Goal: Information Seeking & Learning: Learn about a topic

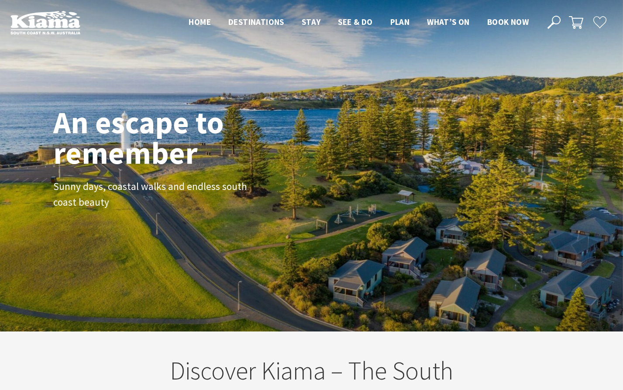
scroll to position [148, 630]
drag, startPoint x: 585, startPoint y: 141, endPoint x: 574, endPoint y: 147, distance: 12.5
click at [585, 141] on div "An escape to remember Sunny days, coastal walks and endless south coast beauty" at bounding box center [311, 166] width 623 height 332
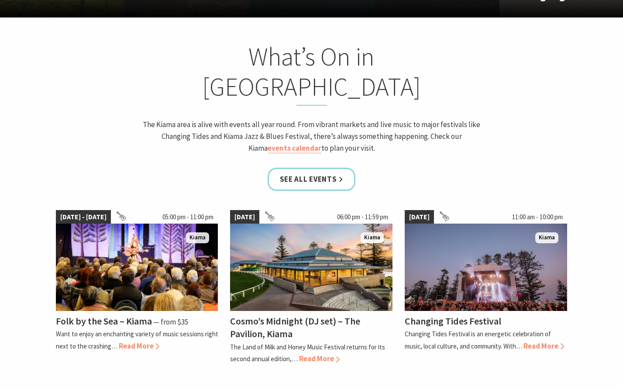
scroll to position [830, 0]
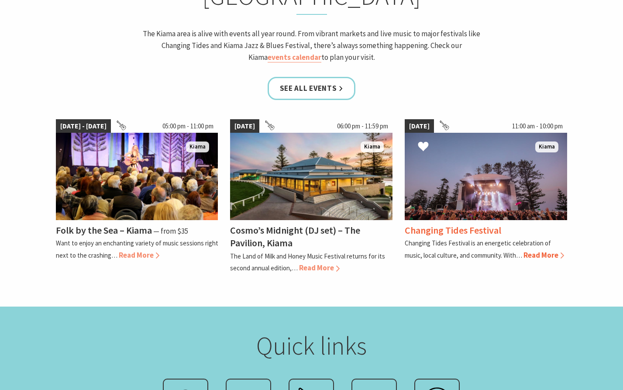
click at [556, 250] on span "Read More" at bounding box center [544, 255] width 41 height 10
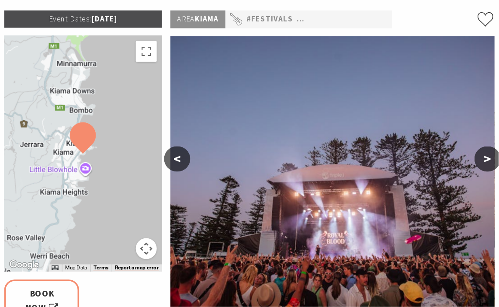
scroll to position [160, 0]
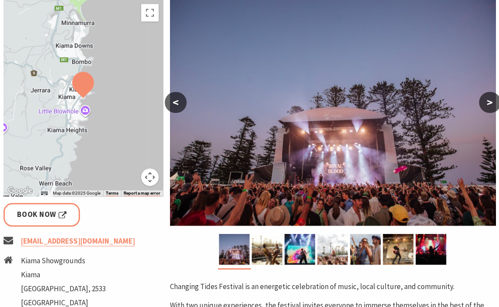
click at [149, 253] on ul "[EMAIL_ADDRESS][DOMAIN_NAME] [GEOGRAPHIC_DATA], 2533 [GEOGRAPHIC_DATA]" at bounding box center [82, 273] width 159 height 76
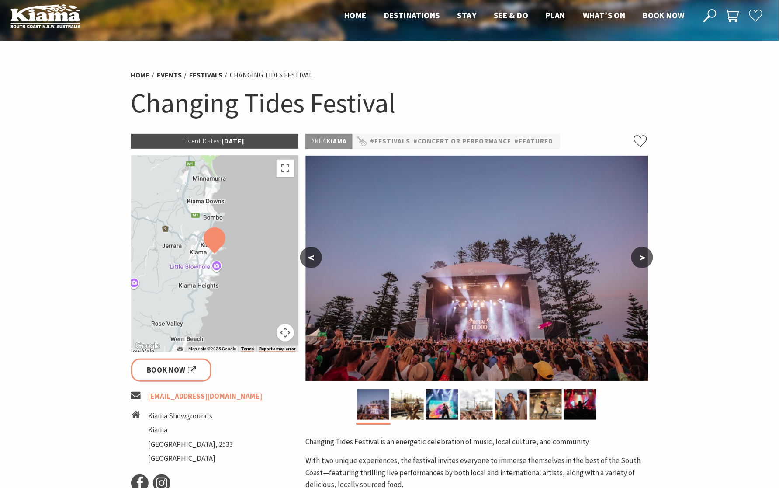
scroll to position [0, 0]
